Goal: Check status: Check status

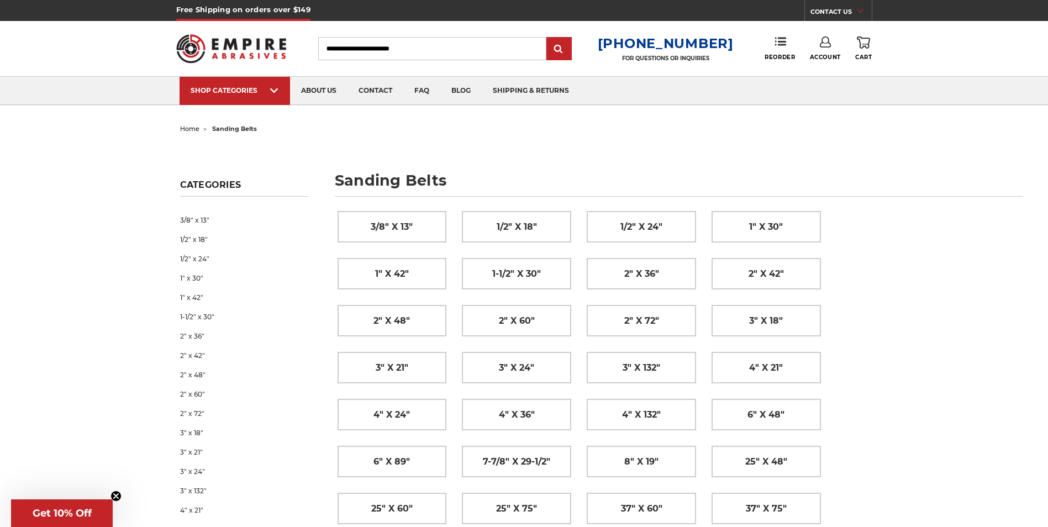
click at [823, 41] on icon at bounding box center [825, 41] width 11 height 11
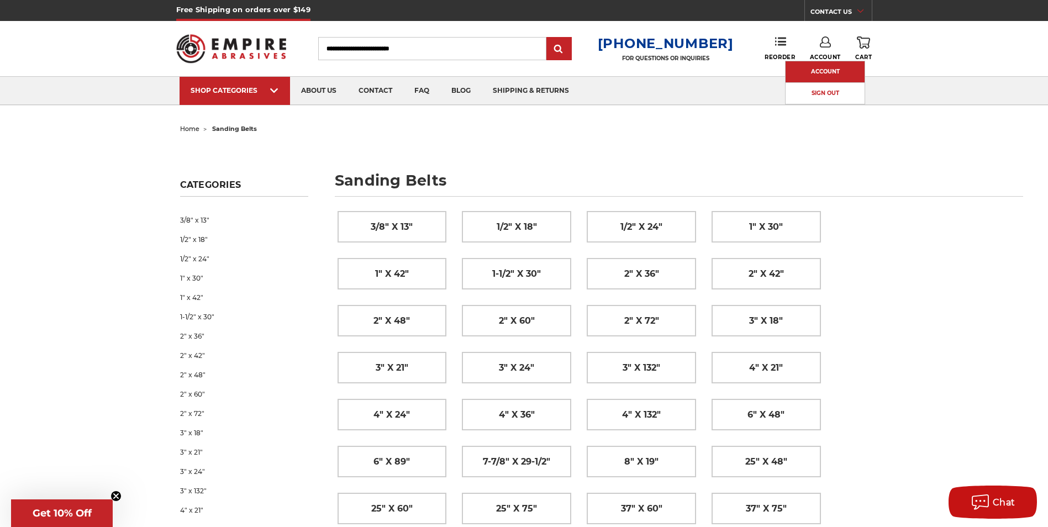
click at [823, 72] on link "Account" at bounding box center [825, 71] width 79 height 21
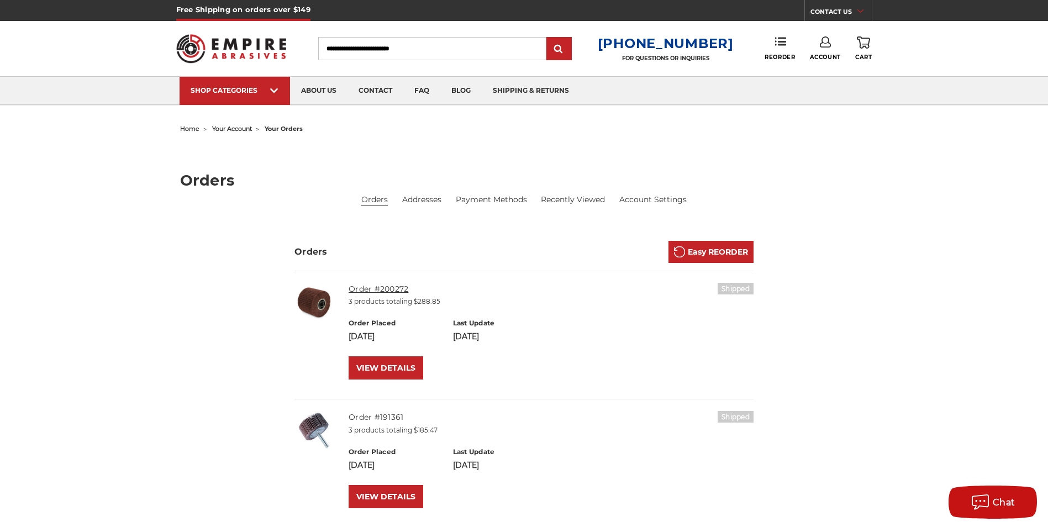
click at [392, 285] on link "Order #200272" at bounding box center [379, 289] width 60 height 10
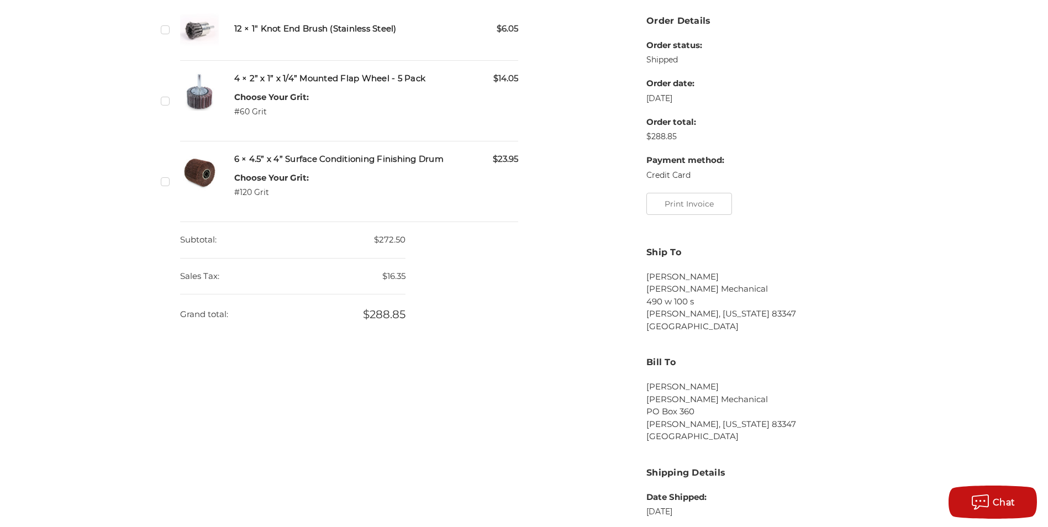
scroll to position [332, 0]
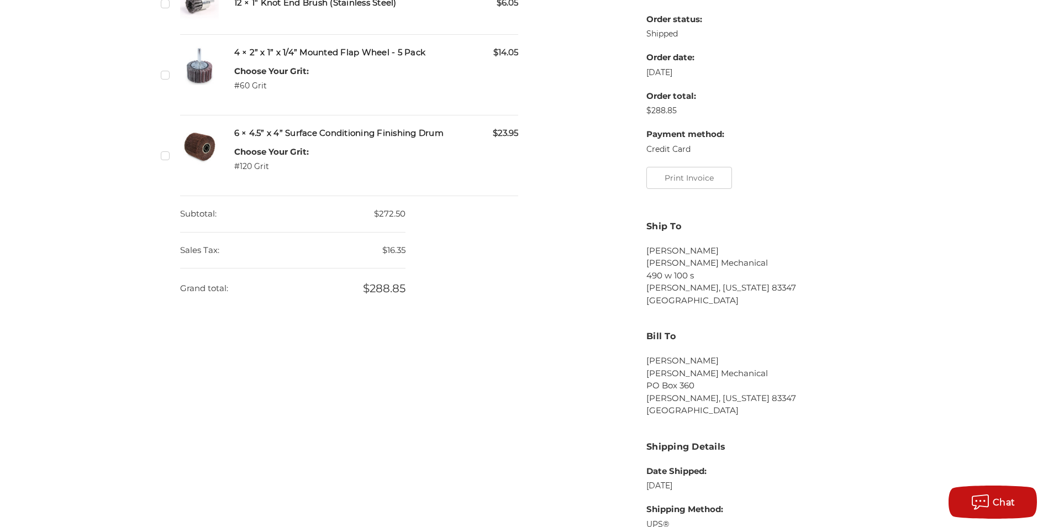
click at [931, 136] on div "home your account your orders order #200272 Order #200272 Orders Addresses Paym…" at bounding box center [524, 184] width 1048 height 791
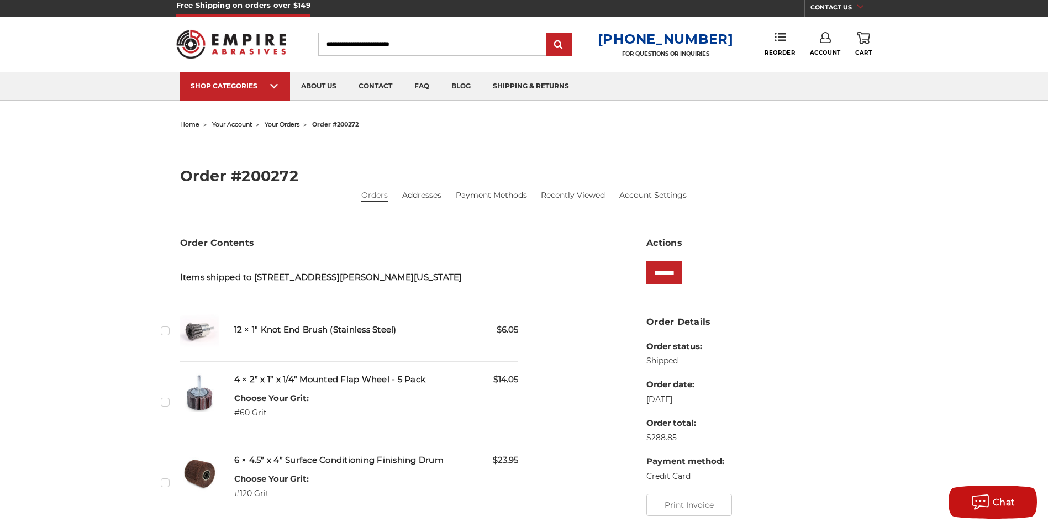
scroll to position [0, 0]
